Goal: Information Seeking & Learning: Learn about a topic

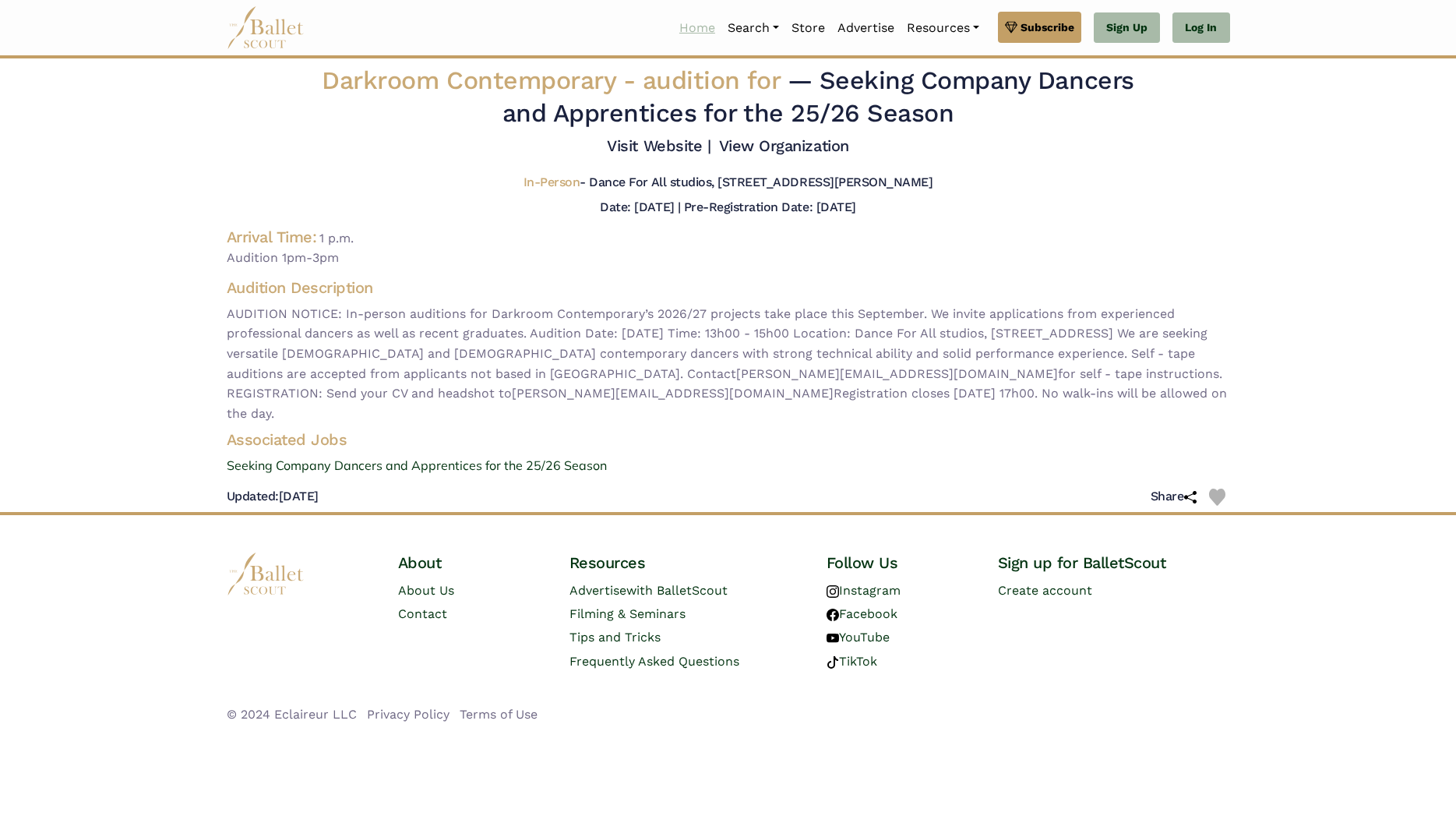
click at [675, 23] on link "Home" at bounding box center [696, 28] width 48 height 33
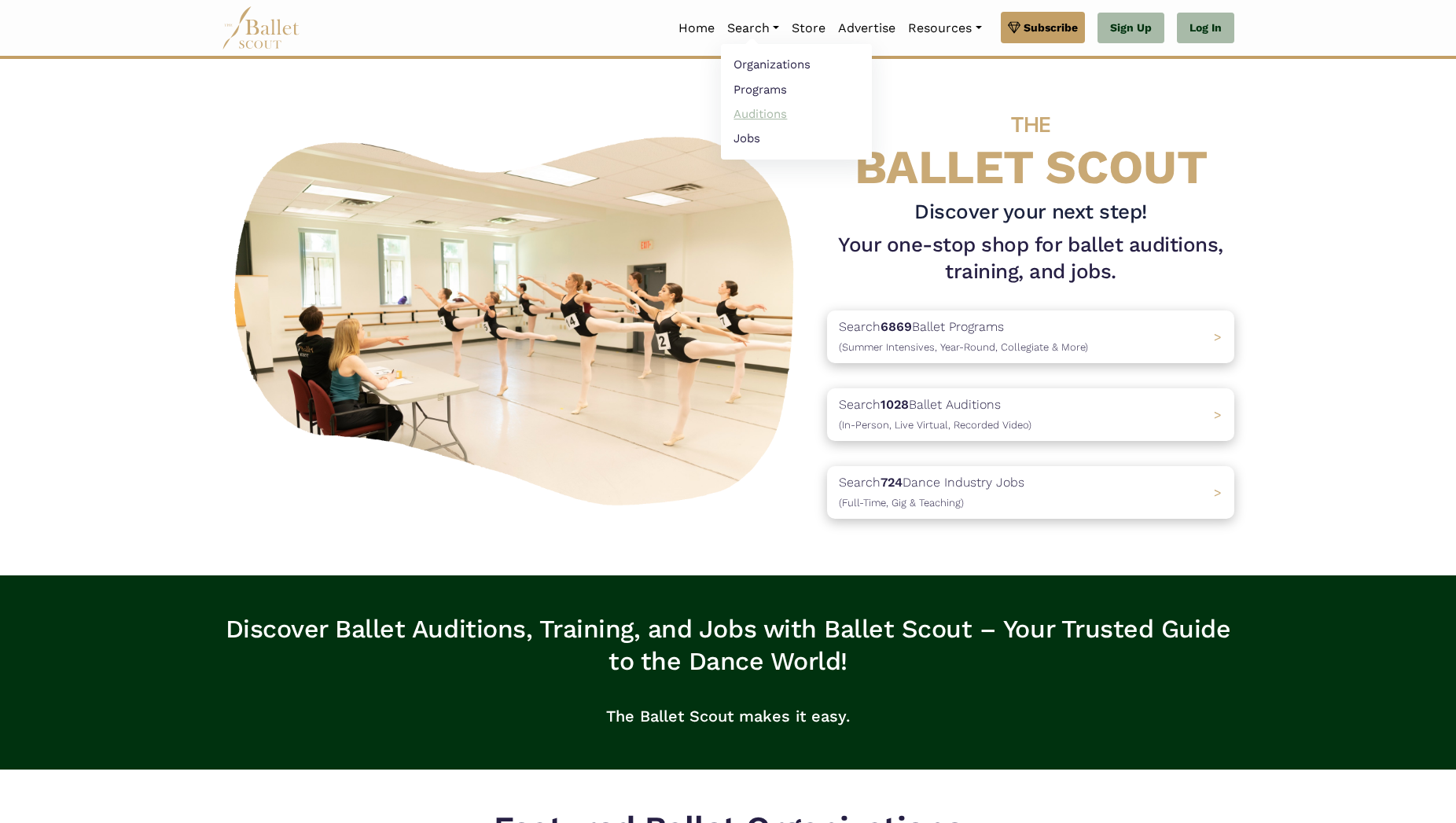
click at [769, 111] on link "Auditions" at bounding box center [796, 114] width 151 height 25
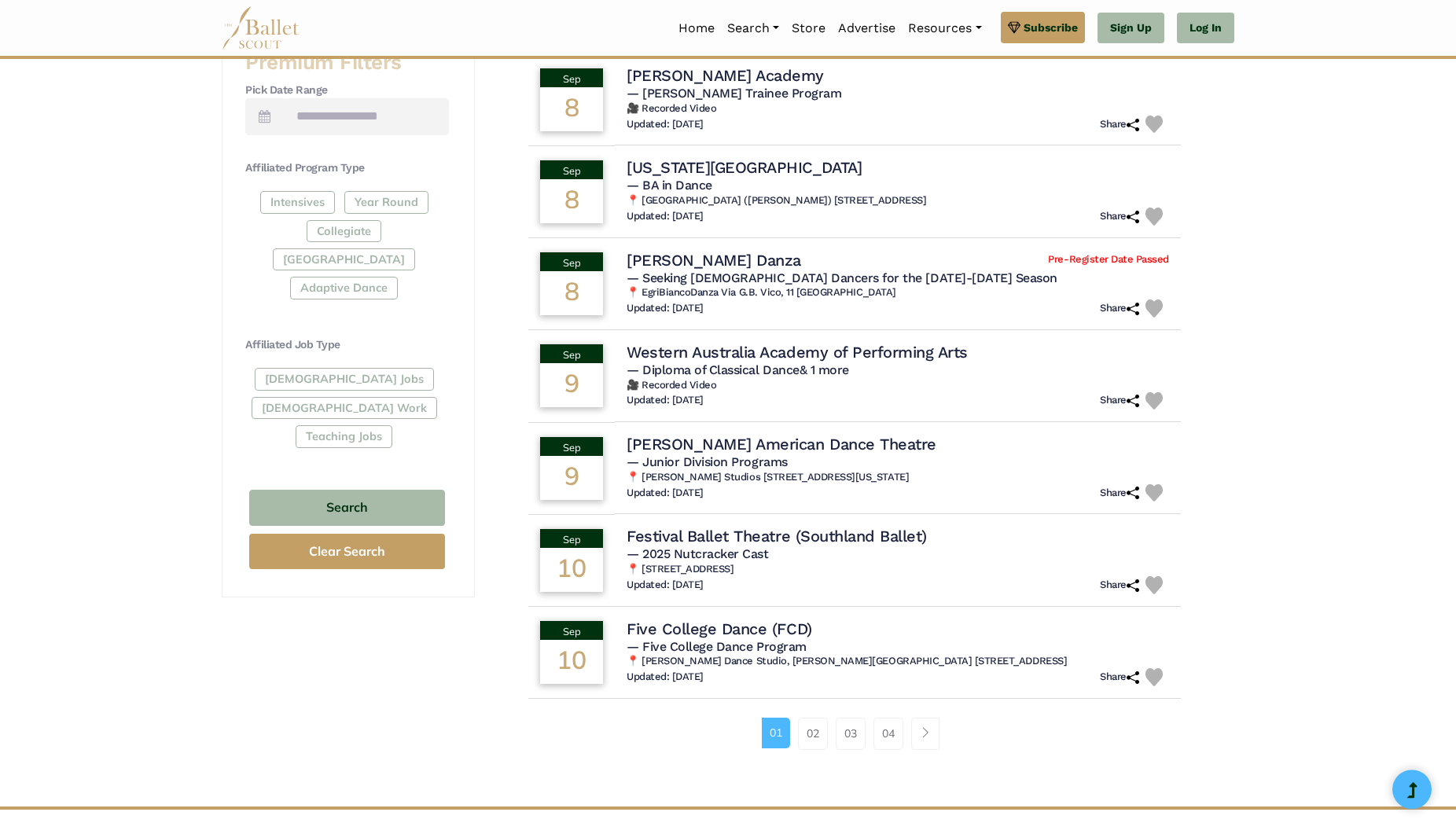
scroll to position [663, 0]
click at [816, 727] on link "02" at bounding box center [812, 733] width 30 height 32
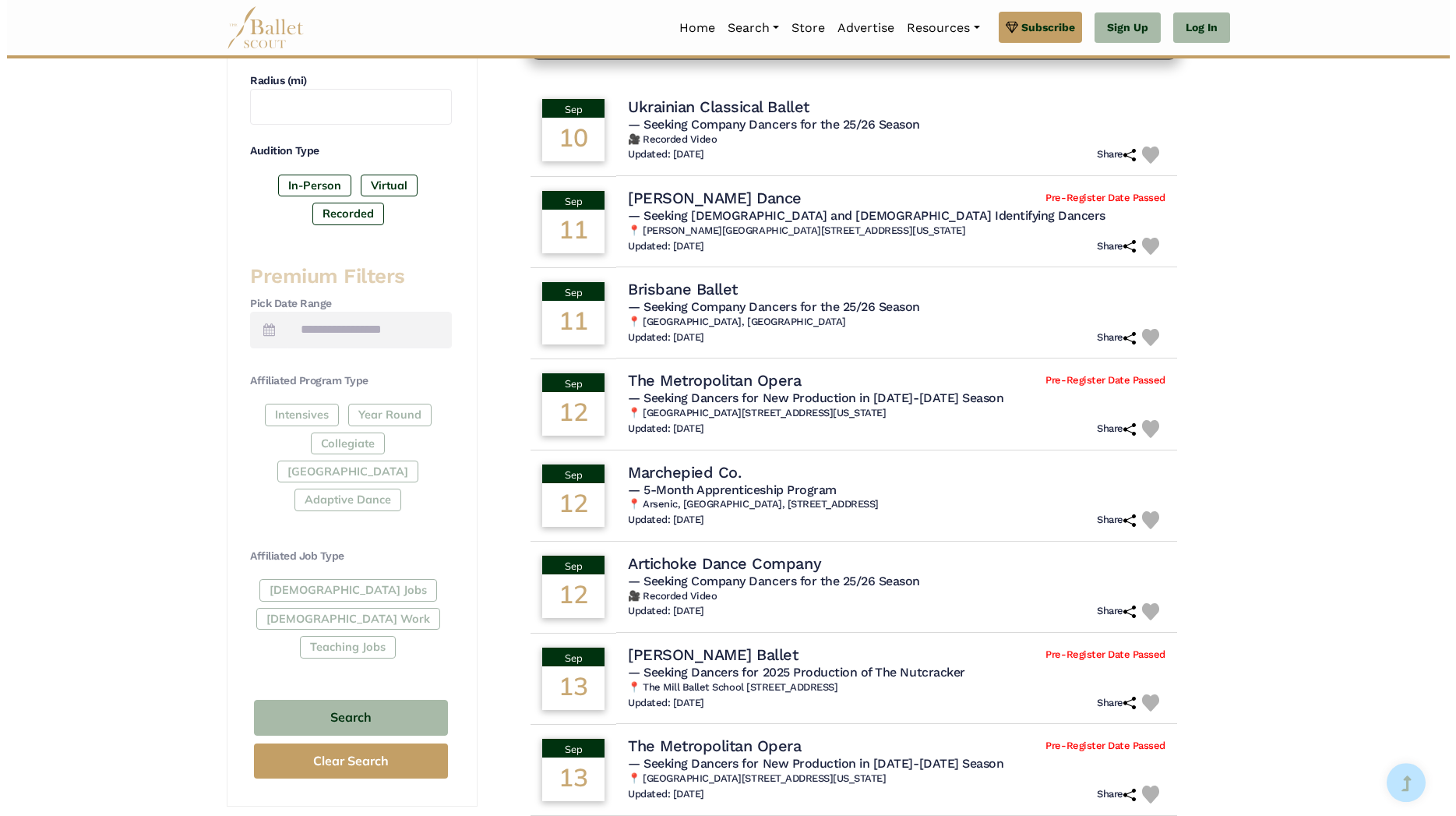
scroll to position [448, 0]
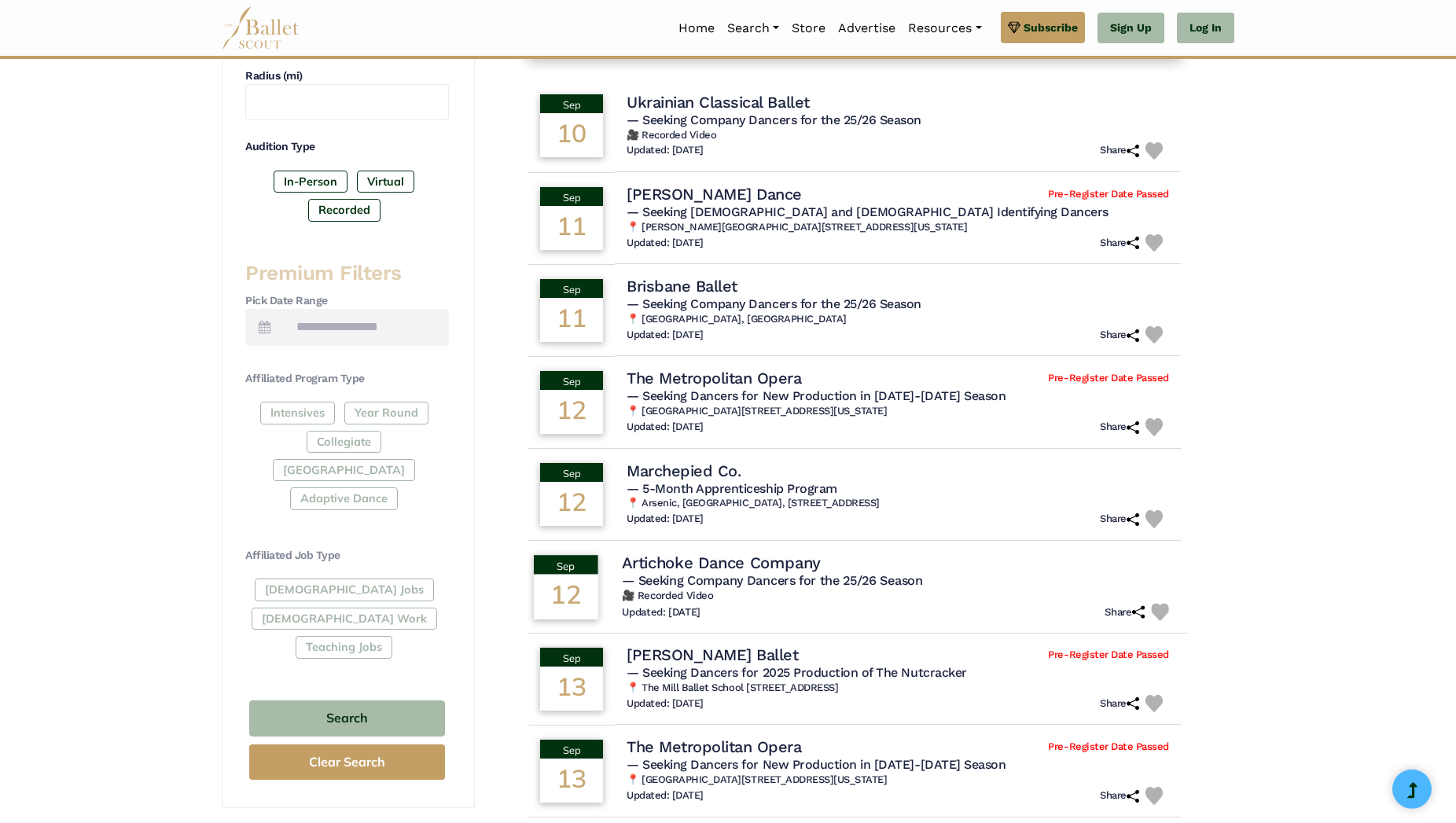
click at [837, 592] on h6 "🎥 Recorded Video" at bounding box center [898, 596] width 553 height 14
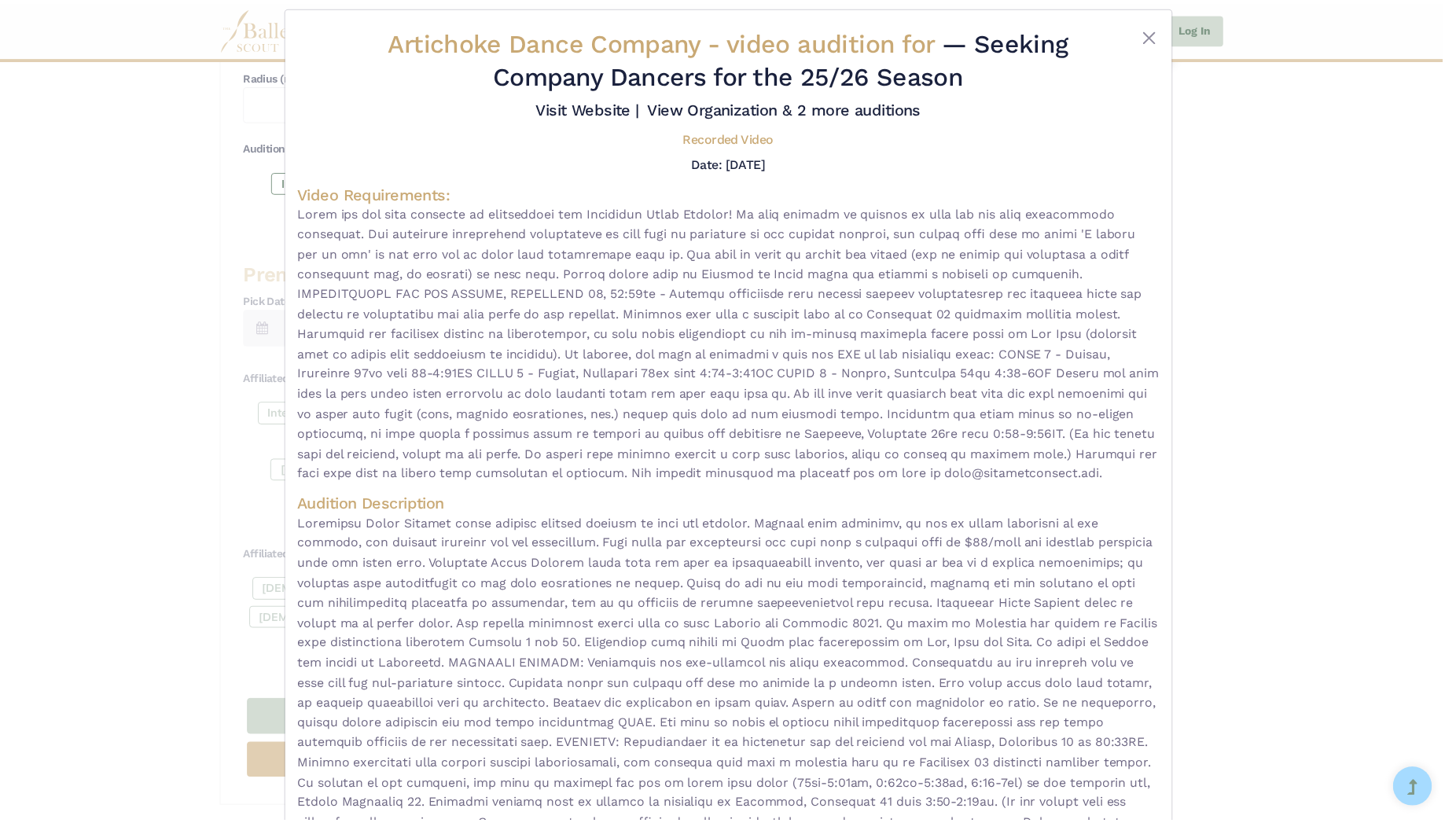
scroll to position [0, 0]
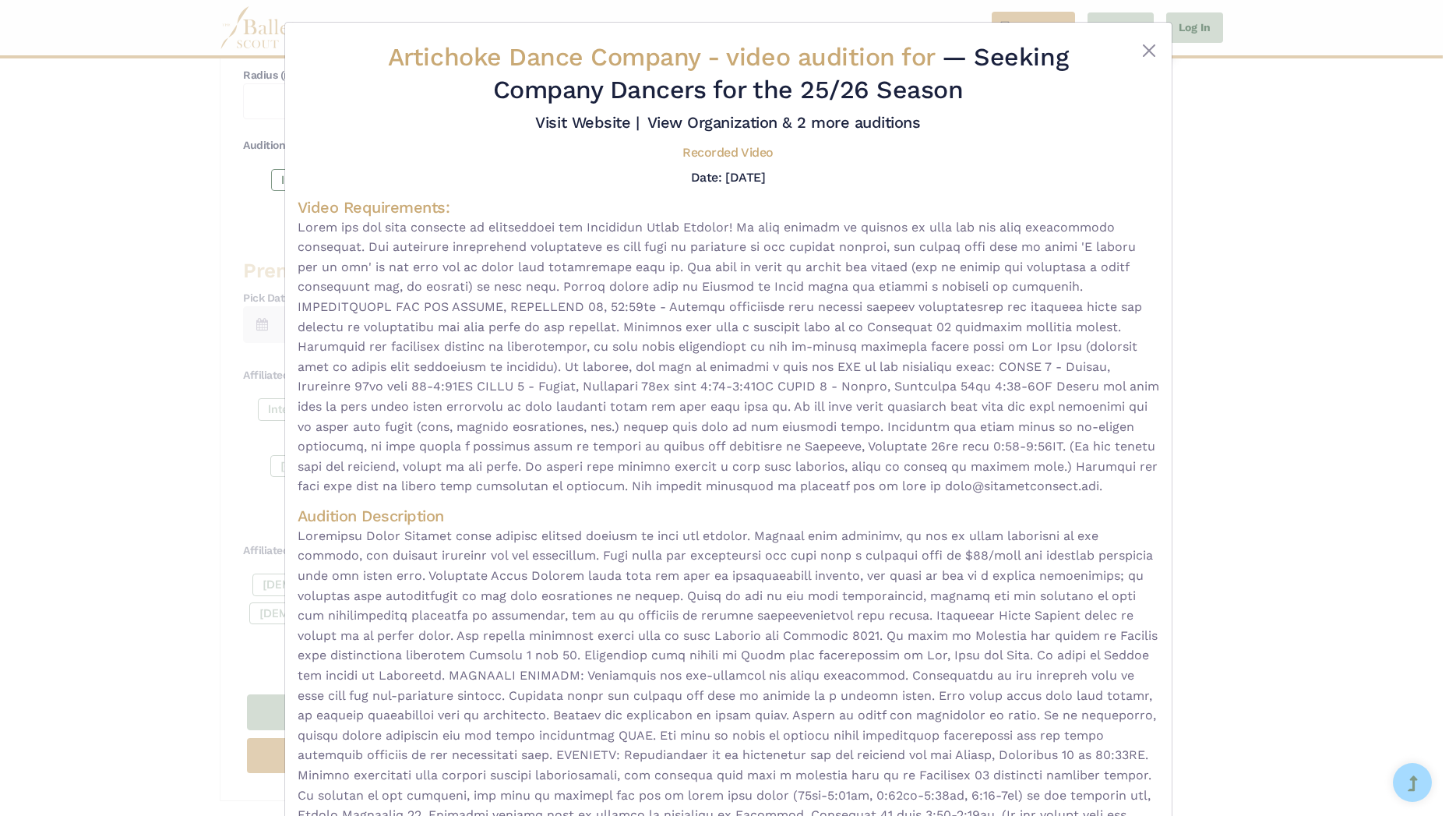
click at [1362, 270] on div "Artichoke Dance Company - video audition for — Seeking Company Dancers for the …" at bounding box center [728, 408] width 1456 height 816
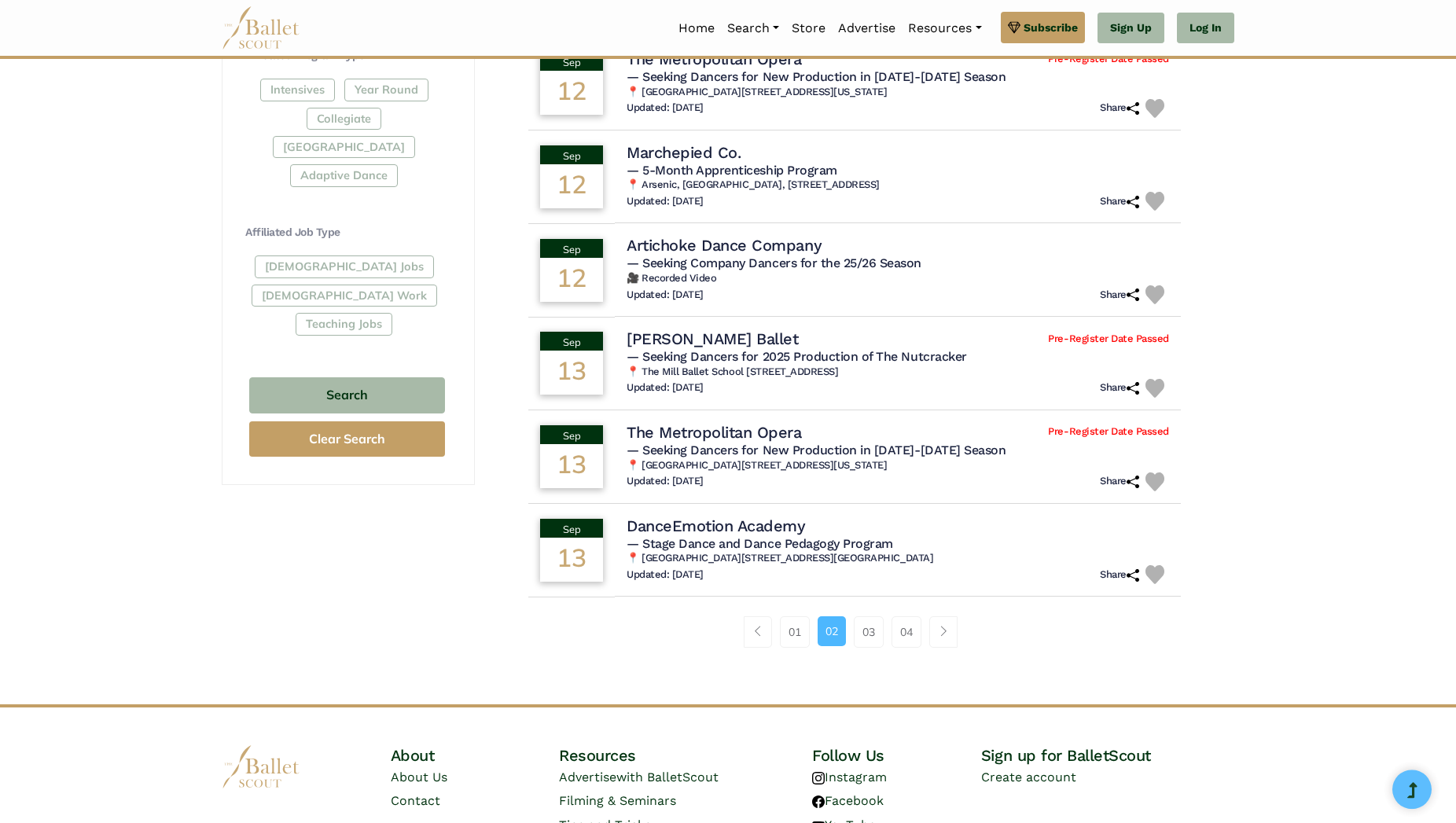
scroll to position [776, 0]
click at [858, 626] on link "03" at bounding box center [868, 631] width 30 height 32
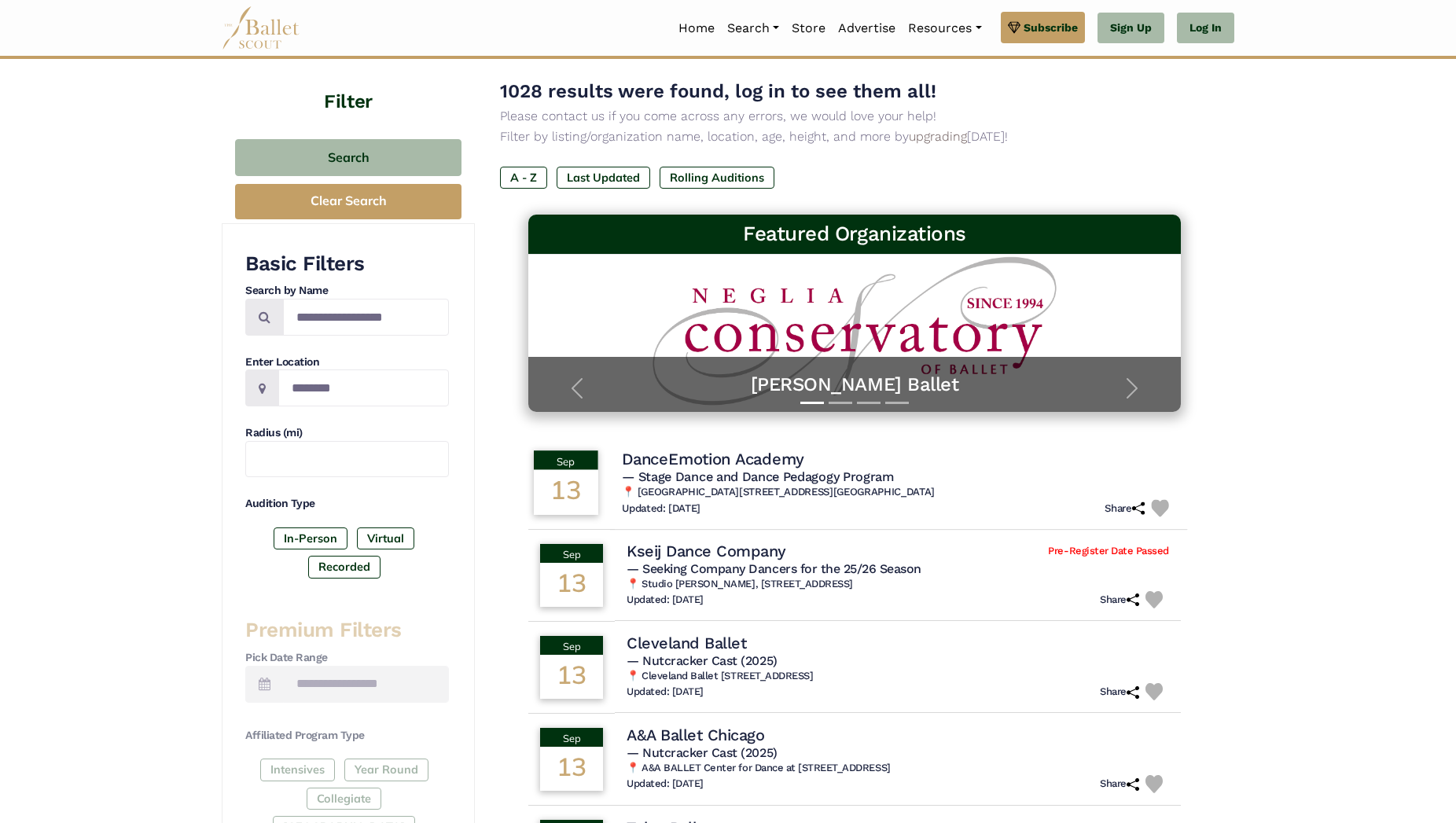
scroll to position [97, 0]
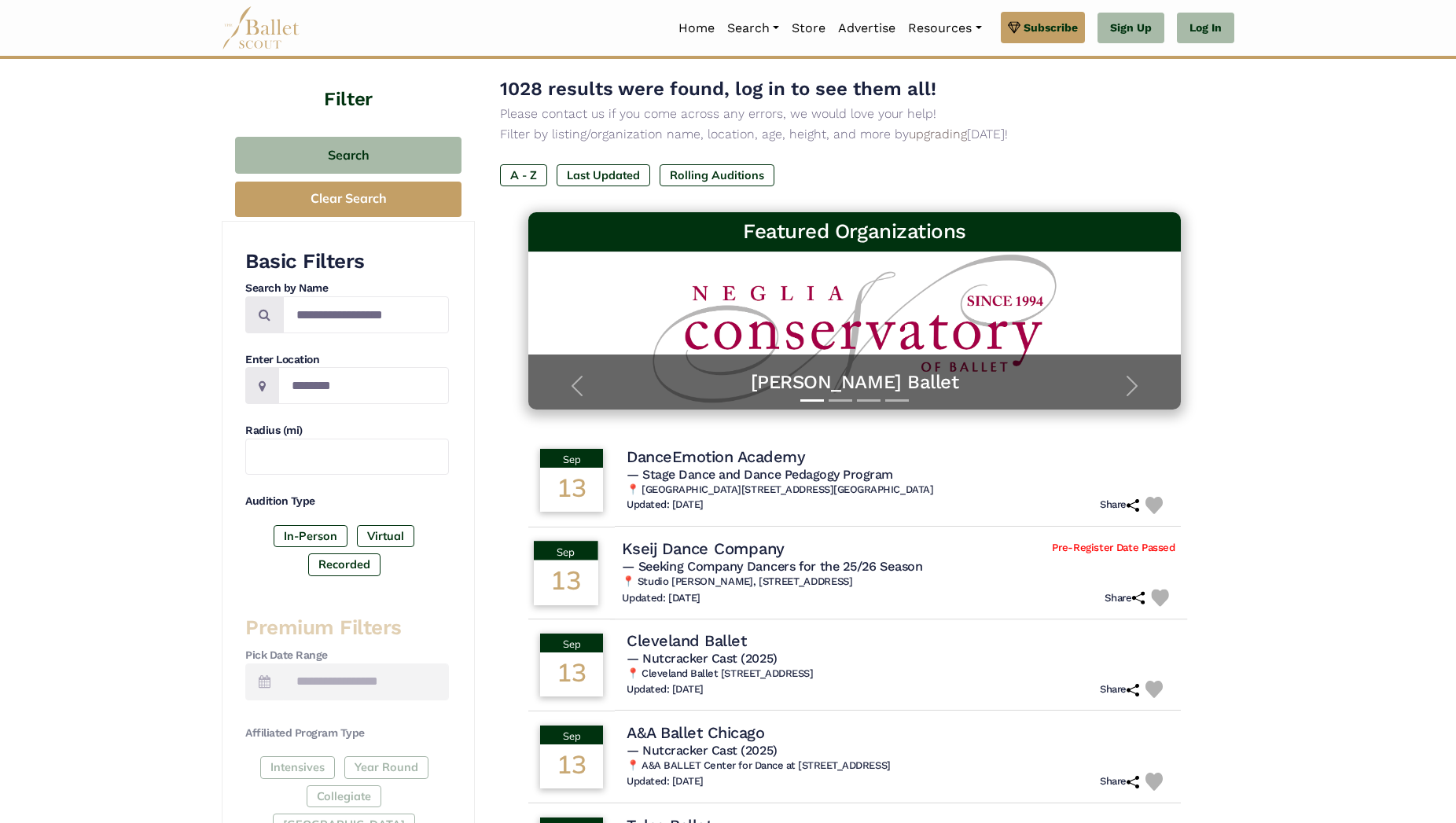
click at [877, 586] on h6 "📍 Studio [PERSON_NAME], [STREET_ADDRESS]" at bounding box center [898, 582] width 553 height 14
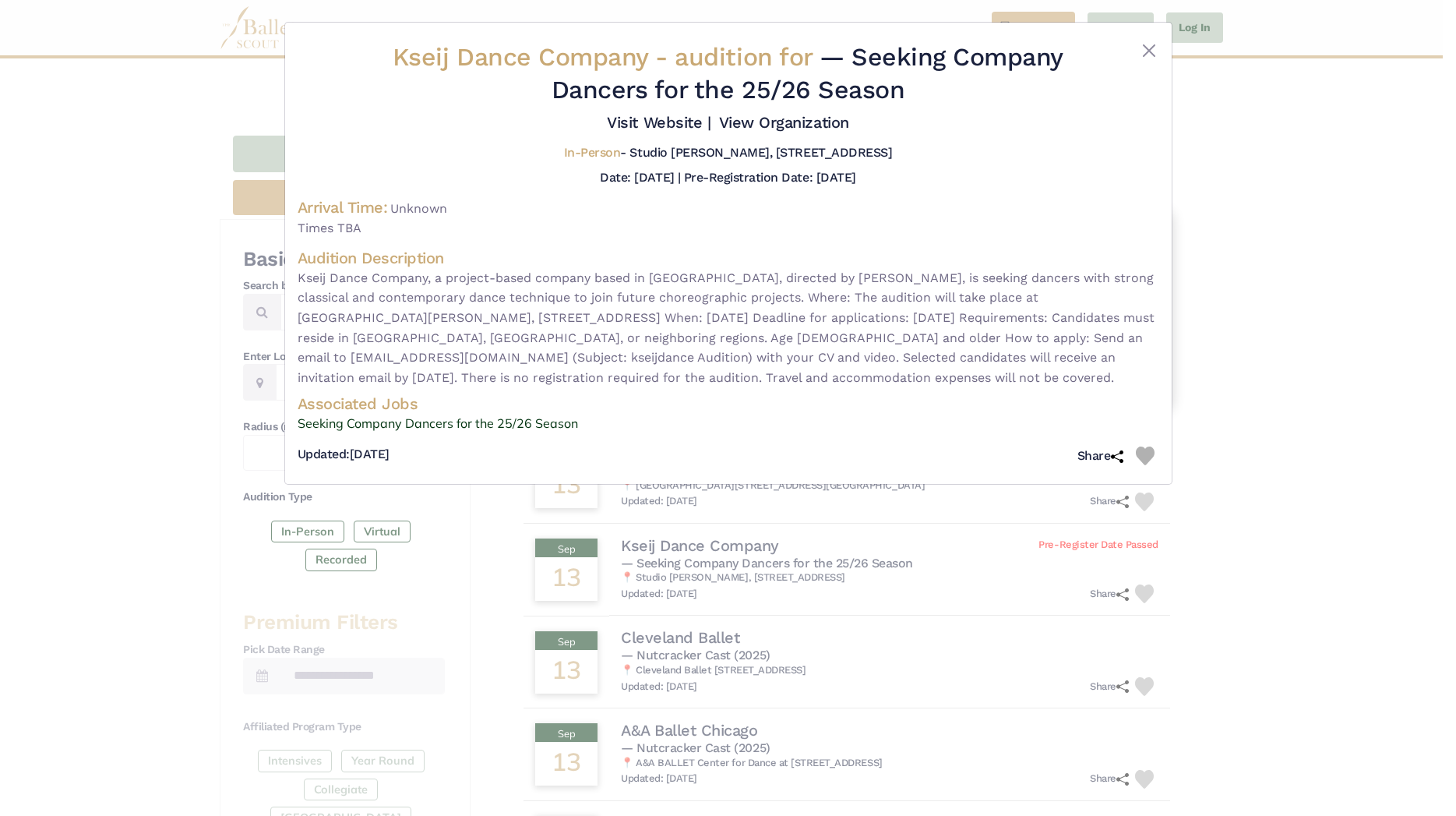
click at [1277, 530] on div "Kseij Dance Company - audition for — Seeking Company Dancers for the 25/26 Seas…" at bounding box center [728, 408] width 1456 height 816
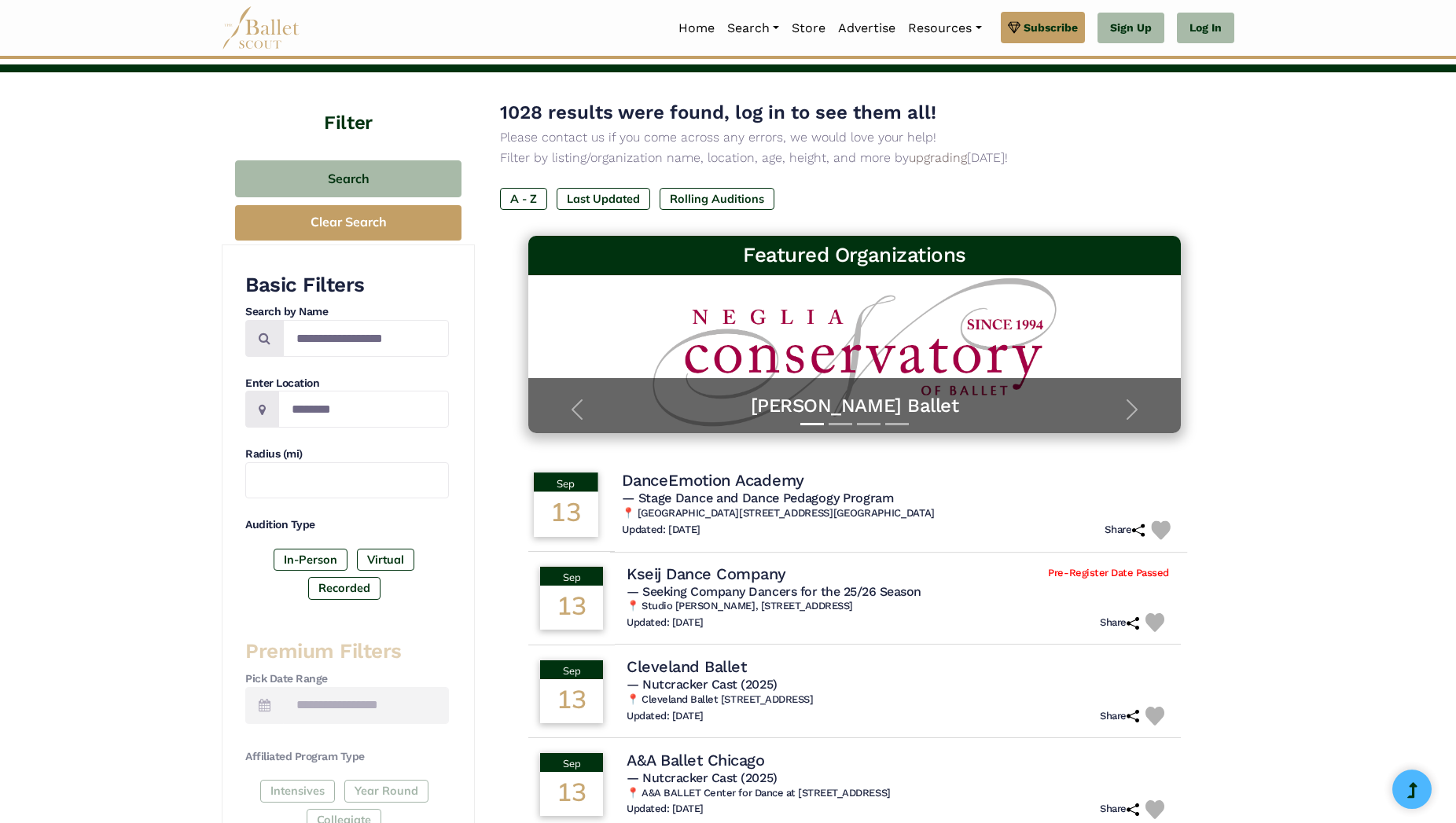
scroll to position [0, 0]
